Goal: Transaction & Acquisition: Purchase product/service

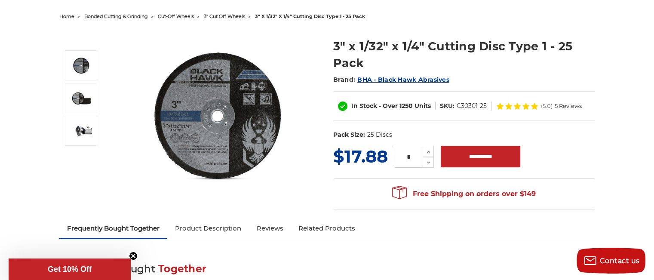
scroll to position [86, 0]
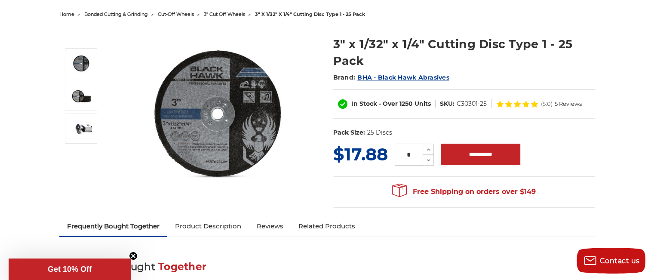
click at [227, 104] on img at bounding box center [219, 113] width 172 height 172
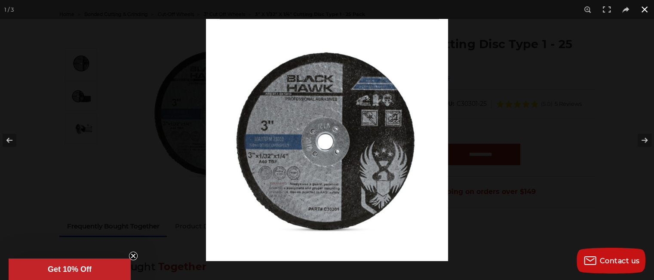
click at [494, 116] on div at bounding box center [533, 159] width 654 height 280
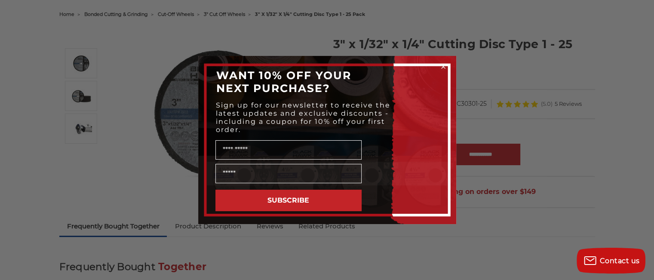
click at [524, 66] on div "Close dialog WANT 10% OFF YOUR NEXT PURCHASE? Sign up for our newsletter to rec…" at bounding box center [327, 140] width 654 height 280
click at [276, 32] on div "Close dialog WANT 10% OFF YOUR NEXT PURCHASE? Sign up for our newsletter to rec…" at bounding box center [327, 140] width 654 height 280
